Goal: Task Accomplishment & Management: Manage account settings

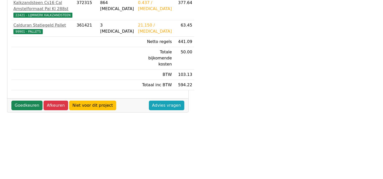
scroll to position [69, 0]
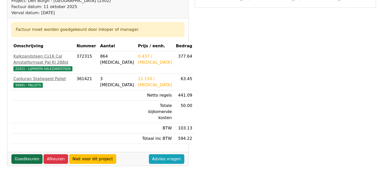
click at [22, 154] on link "Goedkeuren" at bounding box center [26, 159] width 31 height 10
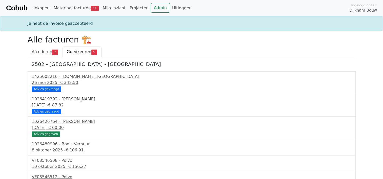
scroll to position [58, 0]
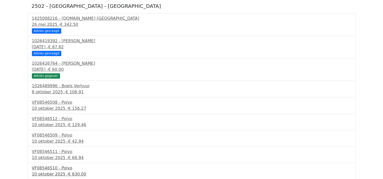
click at [62, 171] on div "10 oktober 2025 - € 630.00" at bounding box center [191, 174] width 319 height 6
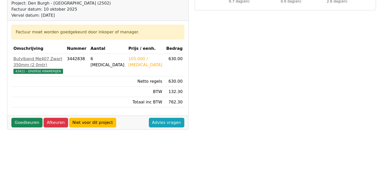
scroll to position [76, 0]
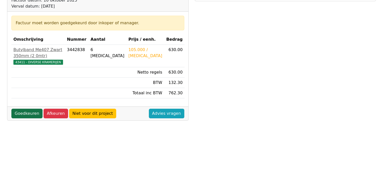
click at [18, 109] on link "Goedkeuren" at bounding box center [26, 114] width 31 height 10
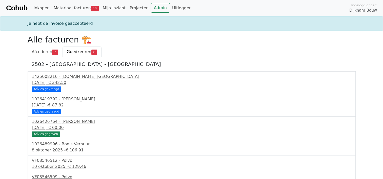
scroll to position [42, 0]
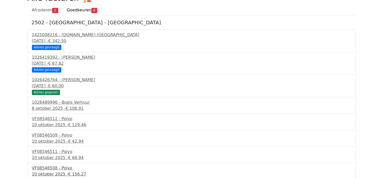
click at [60, 171] on div "10 oktober 2025 - € 156.27" at bounding box center [191, 174] width 319 height 6
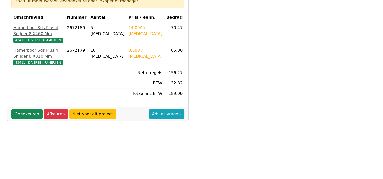
scroll to position [101, 0]
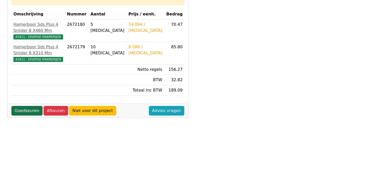
click at [27, 106] on link "Goedkeuren" at bounding box center [26, 111] width 31 height 10
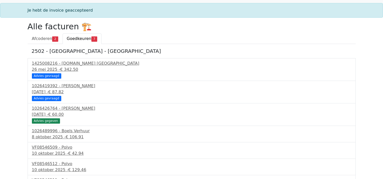
scroll to position [25, 0]
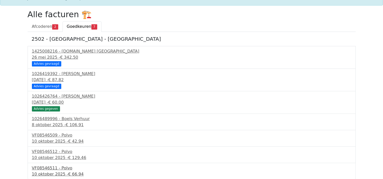
click at [57, 171] on div "10 oktober 2025 - € 66.94" at bounding box center [191, 174] width 319 height 6
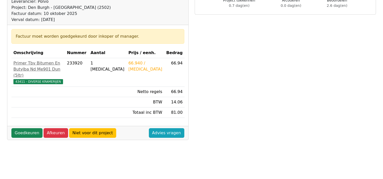
scroll to position [76, 0]
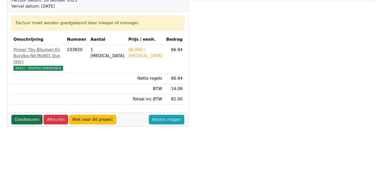
click at [26, 118] on link "Goedkeuren" at bounding box center [26, 120] width 31 height 10
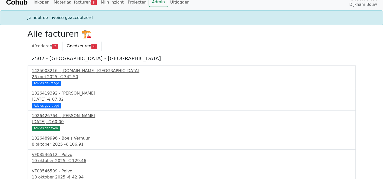
scroll to position [9, 0]
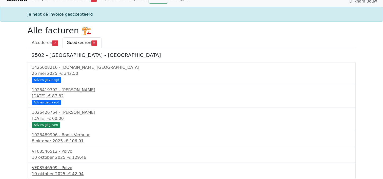
click at [59, 168] on div "VF08546509 - Polvo" at bounding box center [191, 168] width 319 height 6
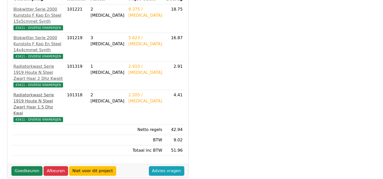
scroll to position [126, 0]
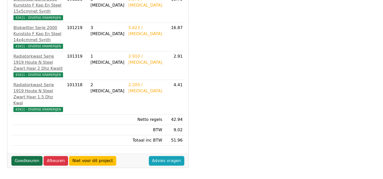
click at [27, 156] on link "Goedkeuren" at bounding box center [26, 161] width 31 height 10
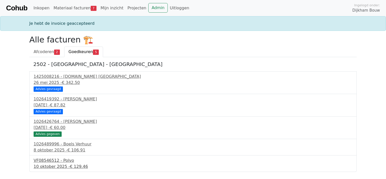
click at [62, 163] on div "VF08546512 - Polvo" at bounding box center [193, 161] width 319 height 6
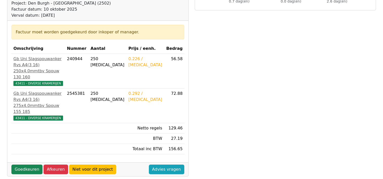
scroll to position [76, 0]
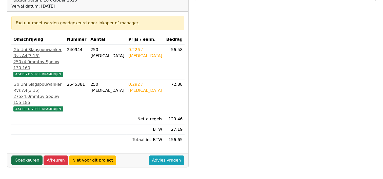
click at [30, 156] on link "Goedkeuren" at bounding box center [26, 161] width 31 height 10
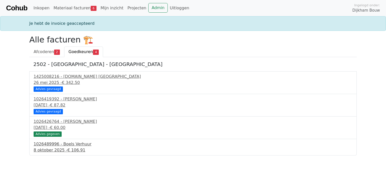
click at [47, 145] on div "1026489996 - Boels Verhuur" at bounding box center [193, 144] width 319 height 6
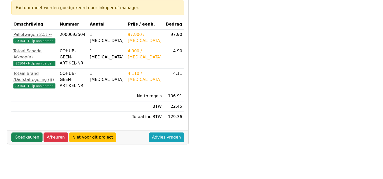
scroll to position [101, 0]
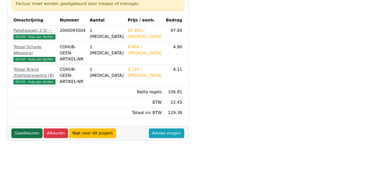
click at [27, 132] on link "Goedkeuren" at bounding box center [26, 133] width 31 height 10
